Goal: Task Accomplishment & Management: Complete application form

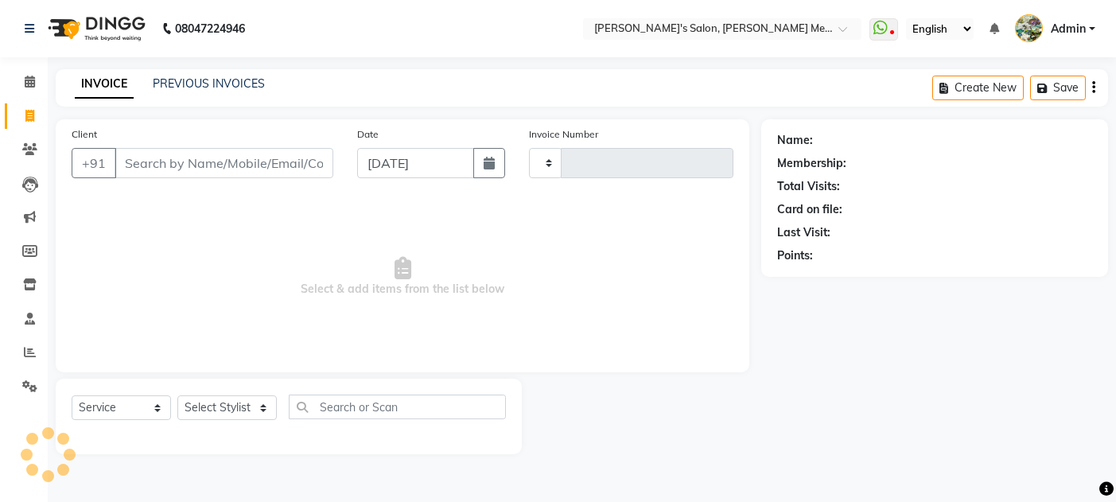
select select "service"
type input "0567"
select select "582"
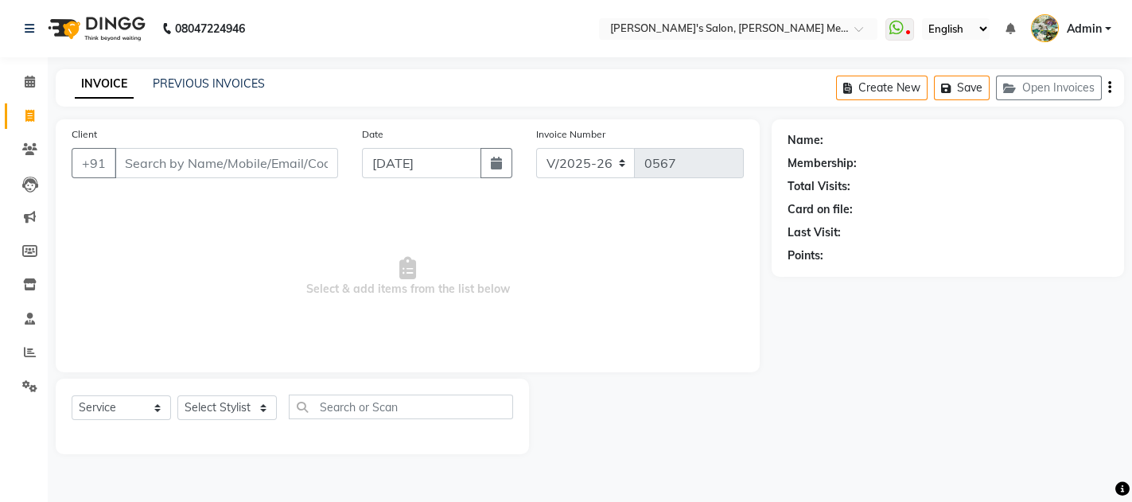
click at [170, 158] on input "Client" at bounding box center [226, 163] width 223 height 30
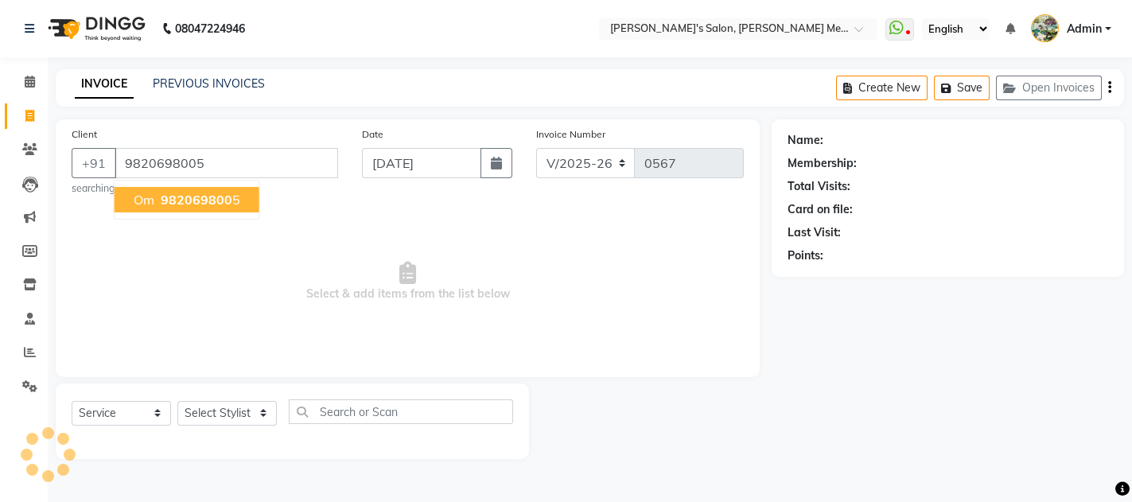
type input "9820698005"
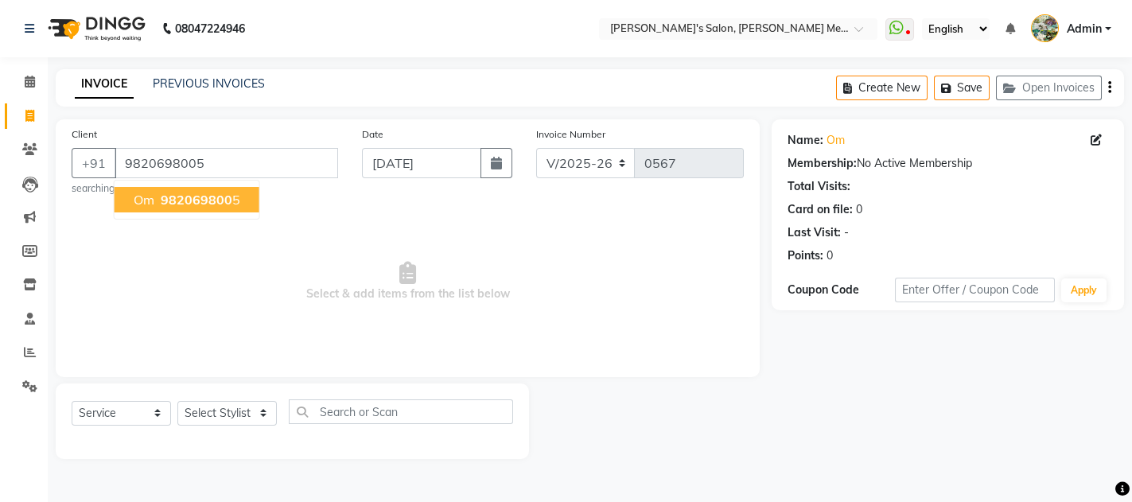
click at [212, 209] on button "om 982069800 5" at bounding box center [187, 199] width 145 height 25
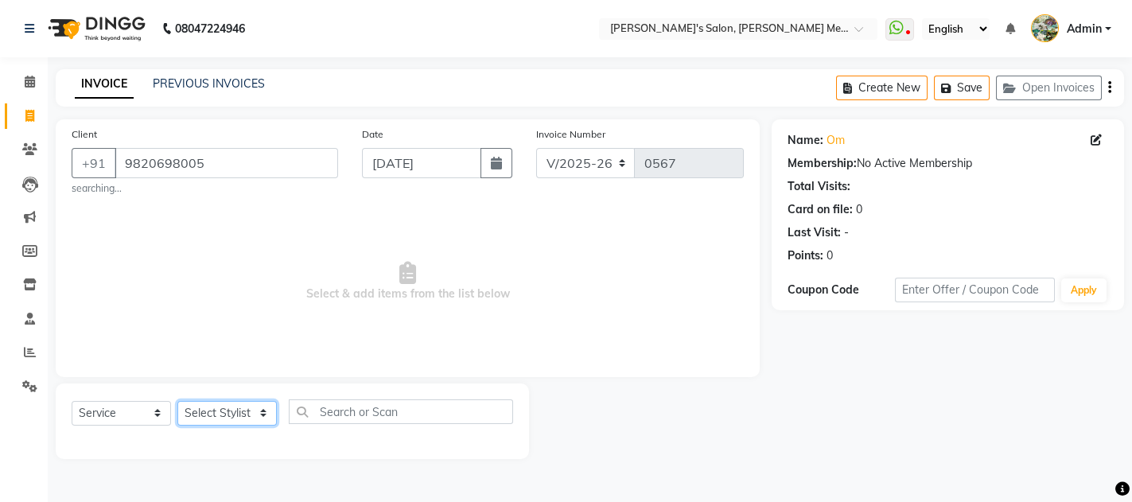
click at [209, 407] on select "Select Stylist [PERSON_NAME] m y [PERSON_NAME]" at bounding box center [226, 413] width 99 height 25
select select "7819"
click at [177, 401] on select "Select Stylist [PERSON_NAME] m y [PERSON_NAME]" at bounding box center [226, 413] width 99 height 25
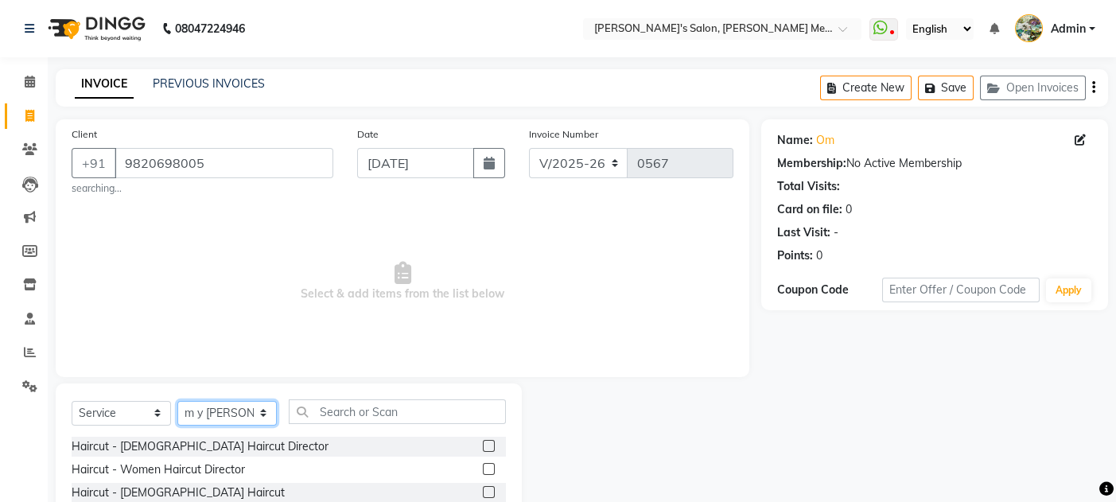
scroll to position [139, 0]
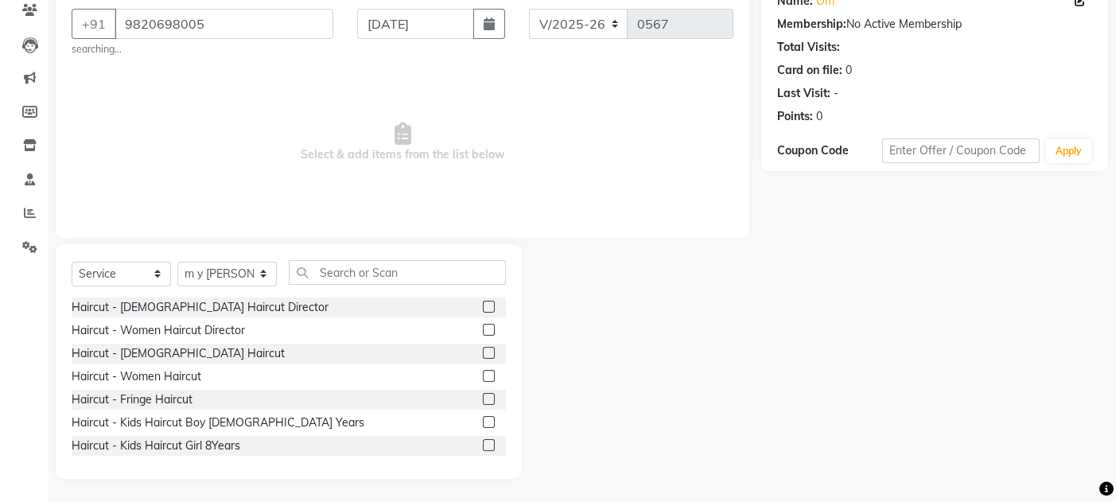
click at [483, 305] on label at bounding box center [489, 307] width 12 height 12
click at [483, 305] on input "checkbox" at bounding box center [488, 307] width 10 height 10
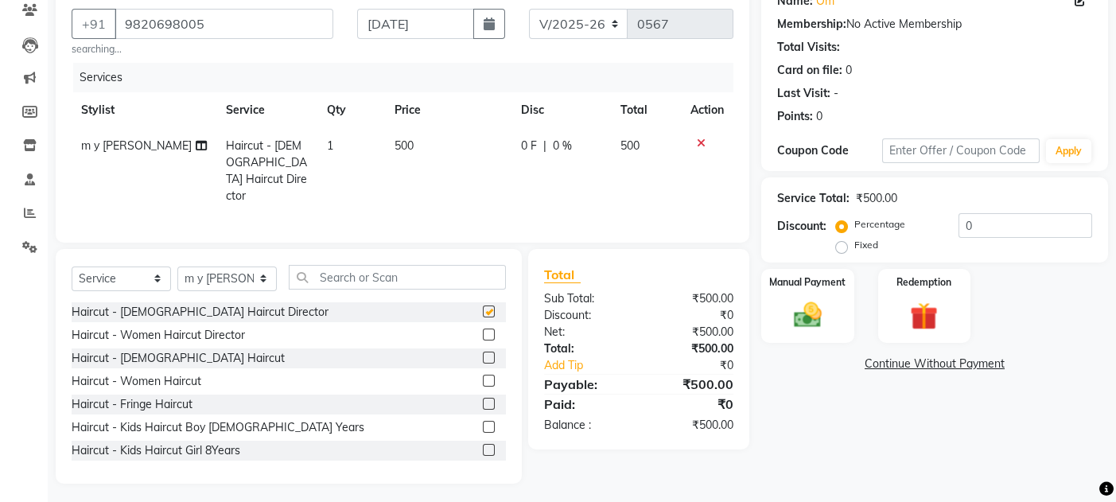
checkbox input "false"
click at [811, 289] on div "Manual Payment" at bounding box center [807, 306] width 96 height 78
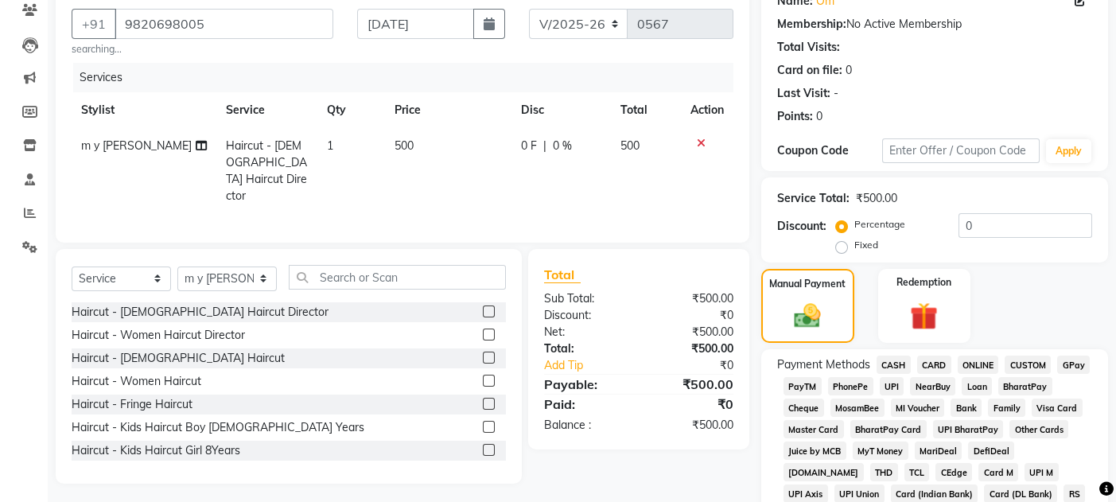
click at [1077, 360] on span "GPay" at bounding box center [1073, 364] width 33 height 18
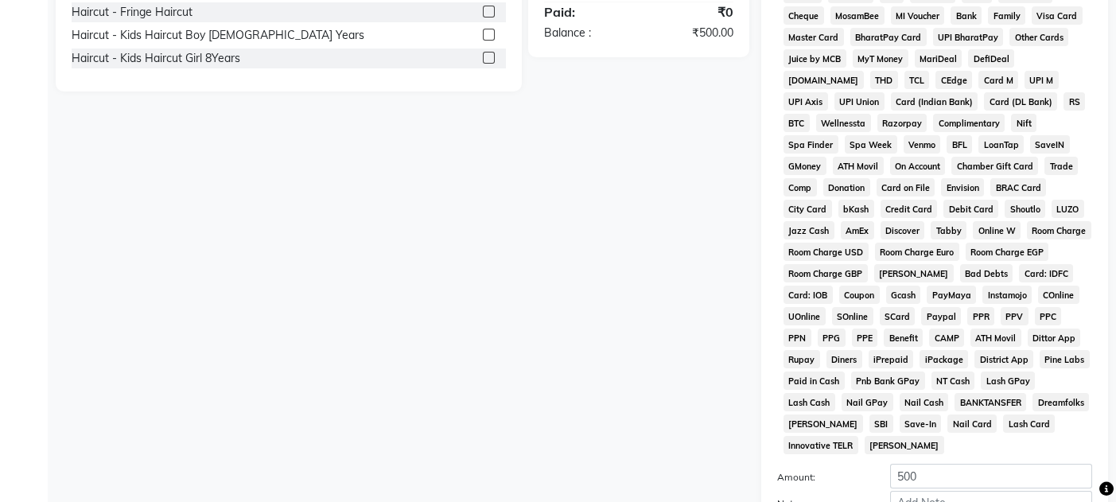
scroll to position [677, 0]
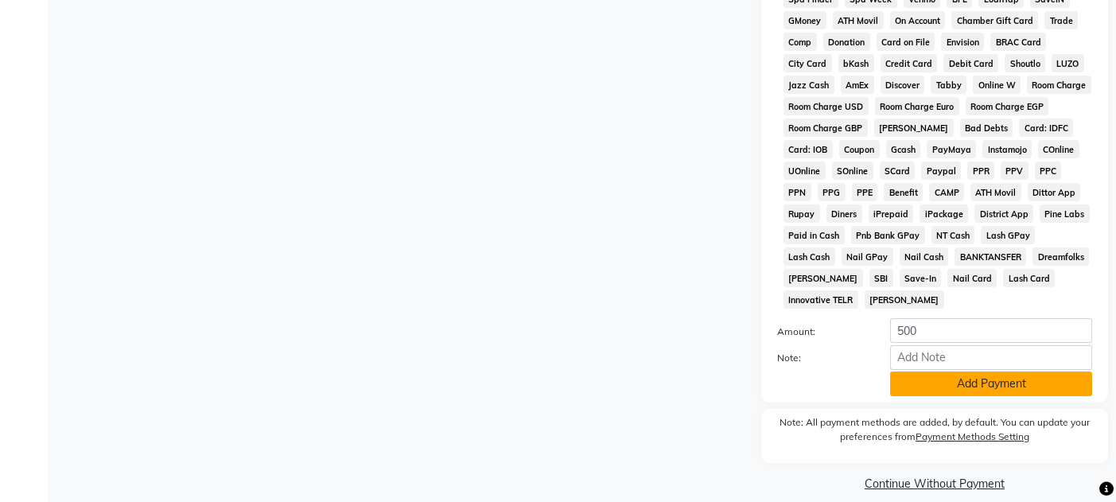
click at [972, 371] on button "Add Payment" at bounding box center [991, 383] width 202 height 25
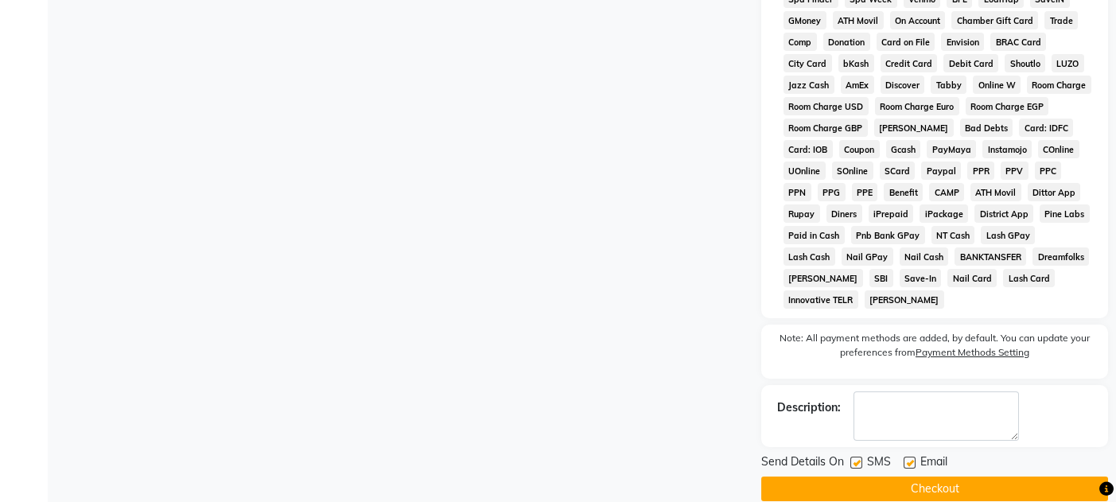
click at [868, 476] on button "Checkout" at bounding box center [934, 488] width 347 height 25
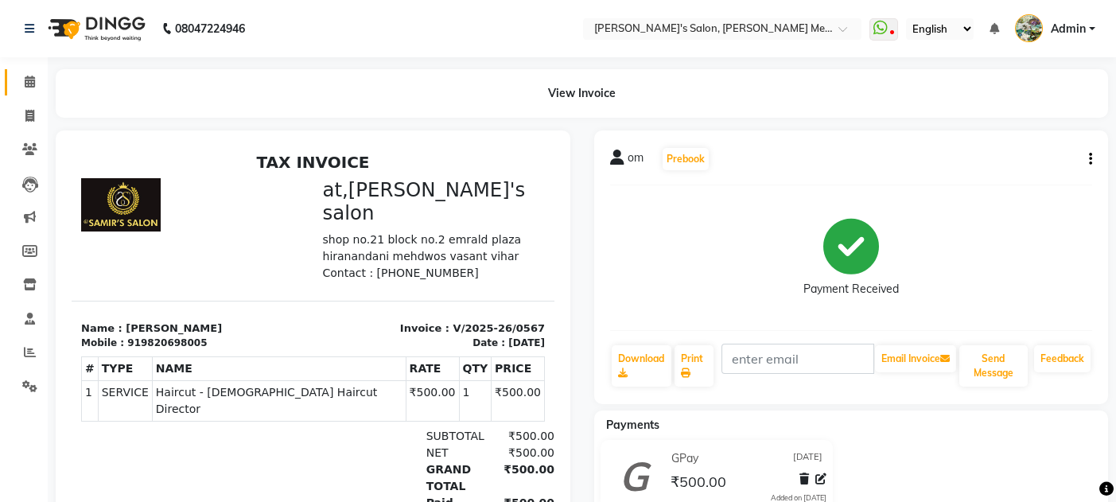
click at [29, 71] on link "Calendar" at bounding box center [24, 82] width 38 height 26
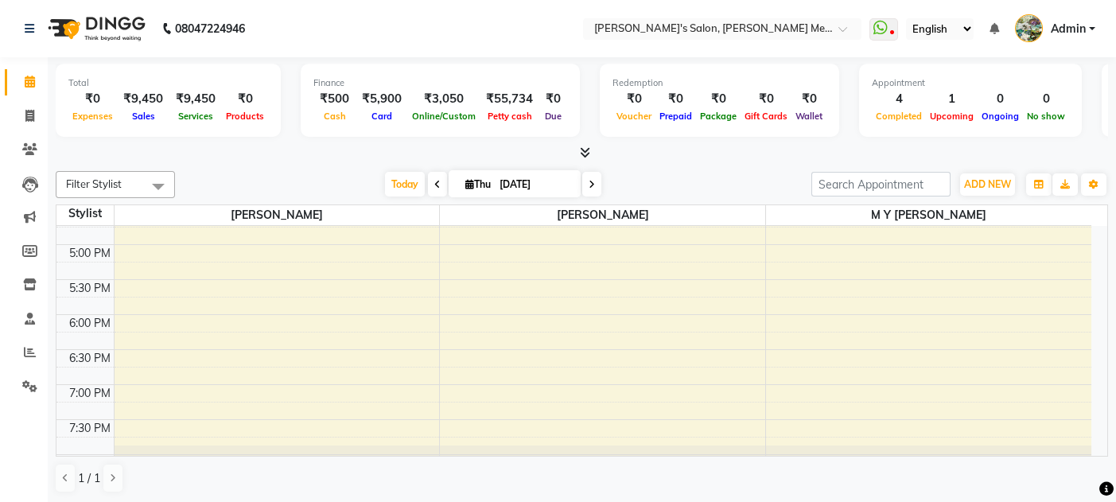
scroll to position [611, 0]
click at [666, 351] on div "8:00 AM 8:30 AM 9:00 AM 9:30 AM 10:00 AM 10:30 AM 11:00 AM 11:30 AM 12:00 PM 12…" at bounding box center [573, 138] width 1035 height 1049
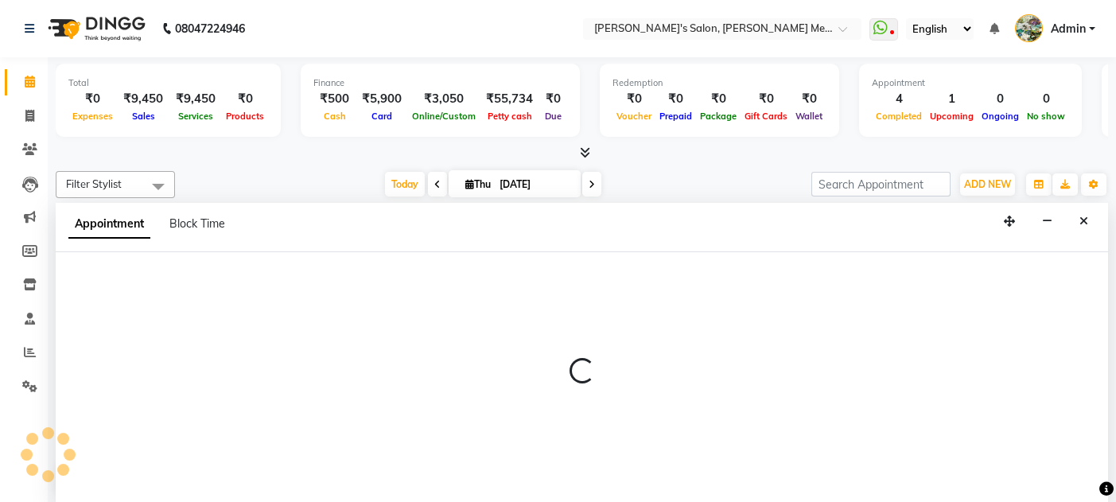
scroll to position [0, 0]
select select "7817"
select select "1110"
select select "tentative"
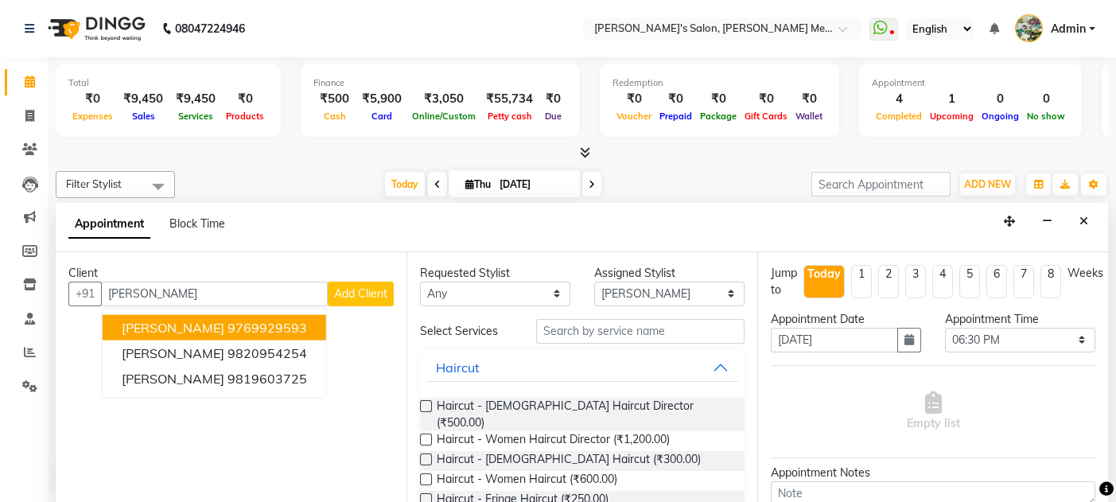
click at [260, 320] on ngb-highlight "9769929593" at bounding box center [267, 327] width 80 height 16
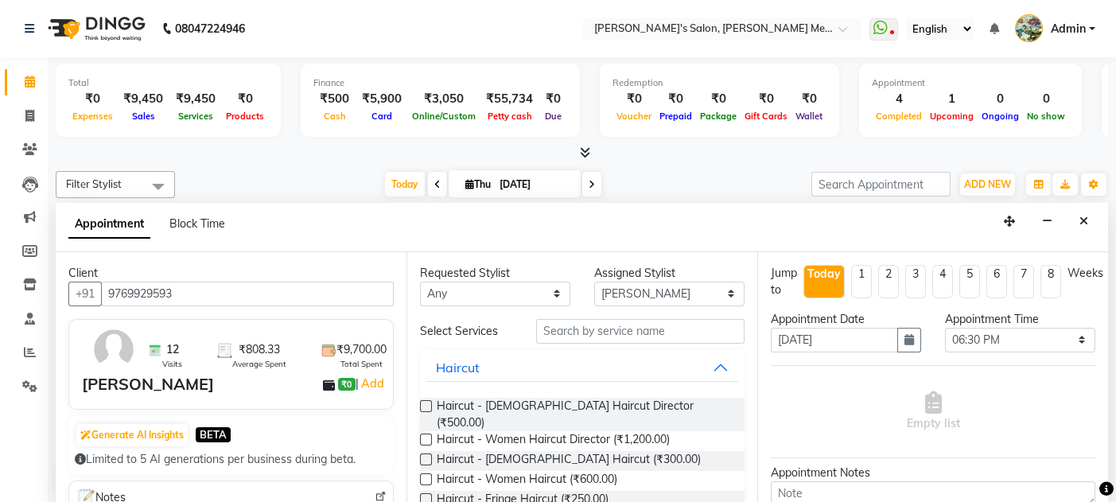
type input "9769929593"
click at [260, 320] on div "12 Visits ₹808.33 Average Spent ₹9,700.00 Total Spent [PERSON_NAME] ₹0 | Add" at bounding box center [230, 364] width 325 height 91
click at [425, 402] on label at bounding box center [426, 406] width 12 height 12
click at [425, 402] on input "checkbox" at bounding box center [425, 407] width 10 height 10
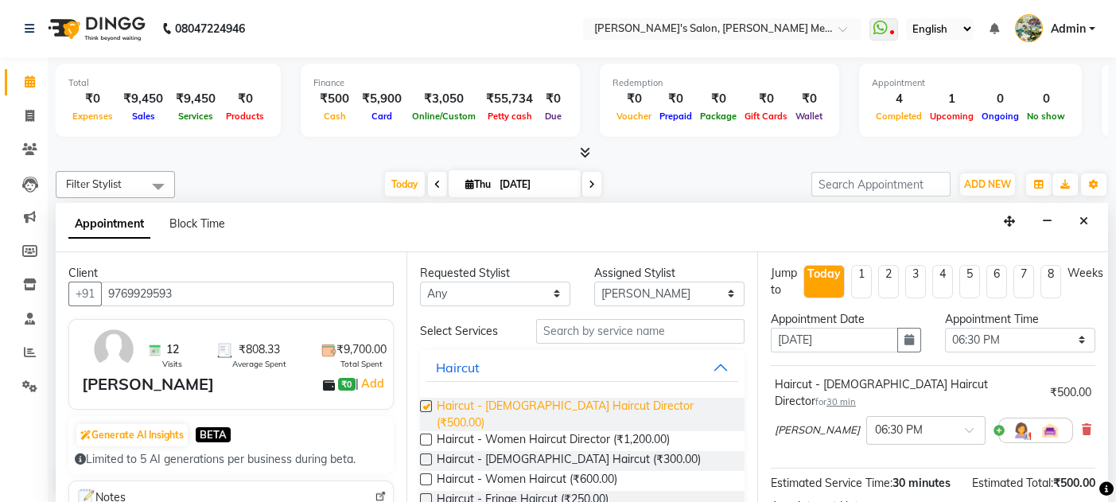
checkbox input "false"
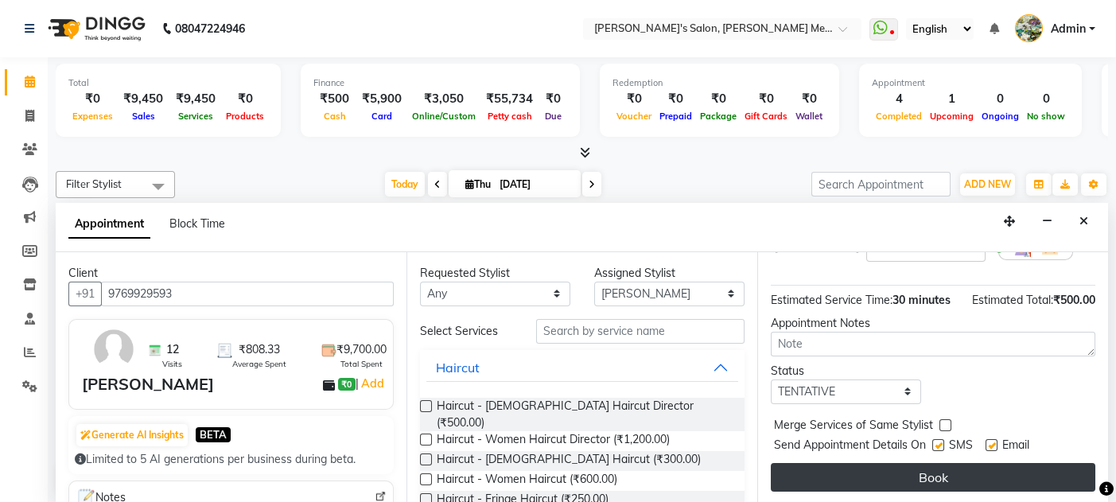
click at [843, 483] on button "Book" at bounding box center [933, 477] width 324 height 29
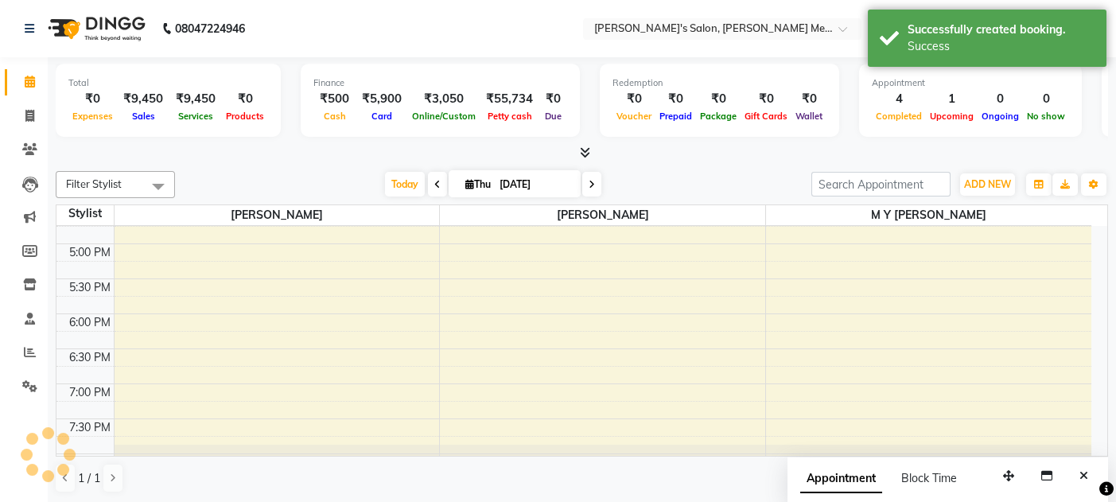
scroll to position [0, 0]
